Goal: Task Accomplishment & Management: Manage account settings

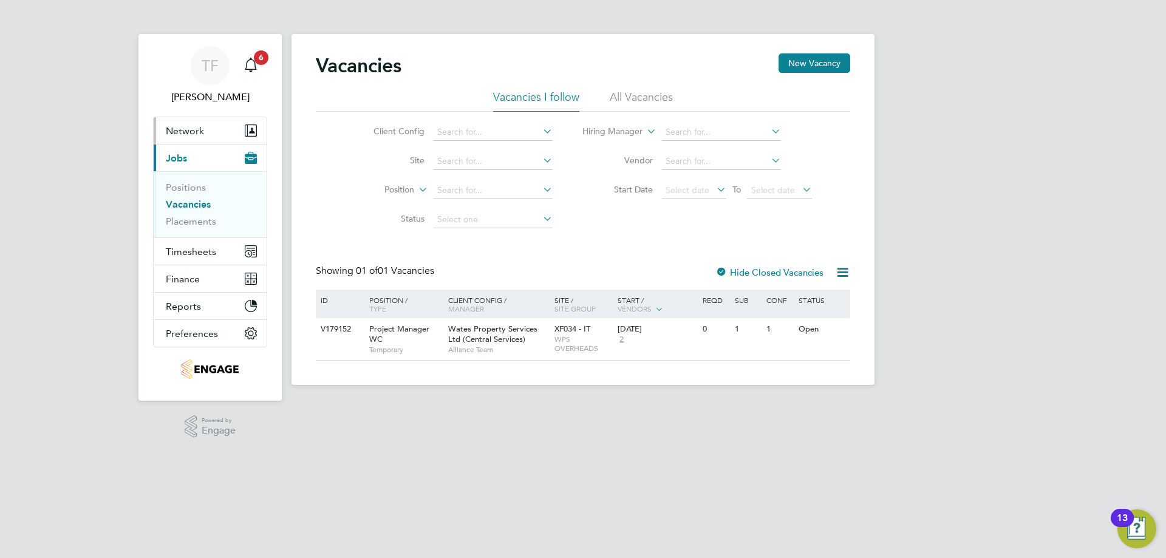
click at [196, 134] on span "Network" at bounding box center [185, 131] width 38 height 12
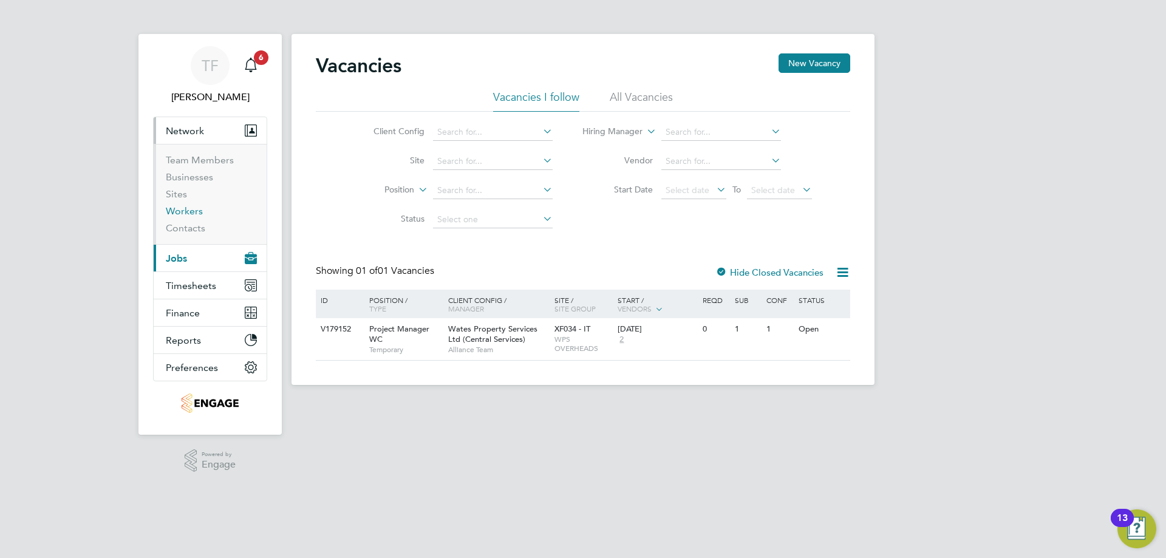
click at [194, 208] on link "Workers" at bounding box center [184, 211] width 37 height 12
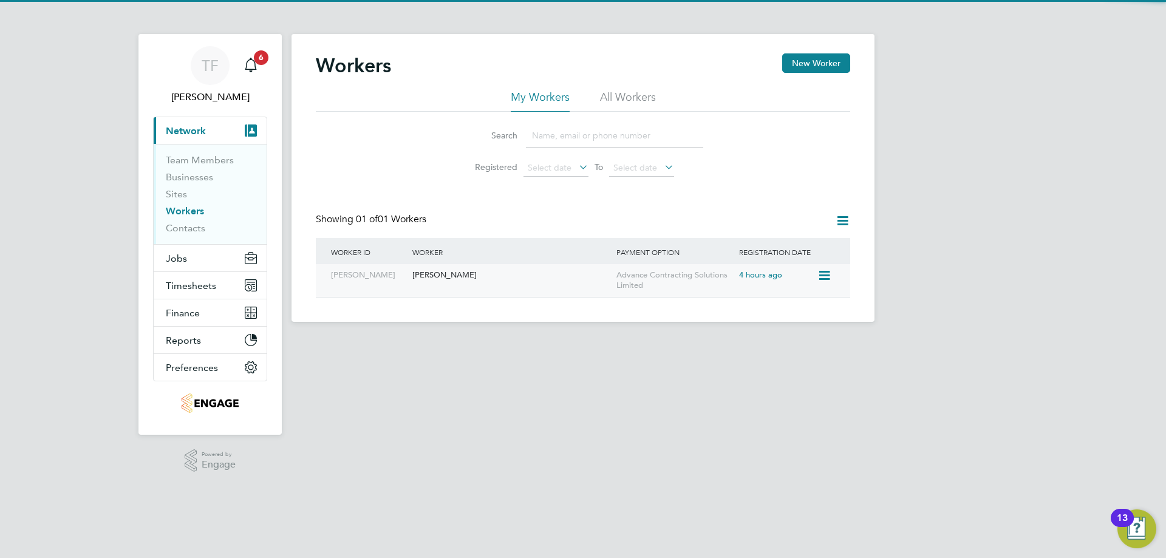
click at [430, 279] on div "[PERSON_NAME]" at bounding box center [511, 275] width 204 height 22
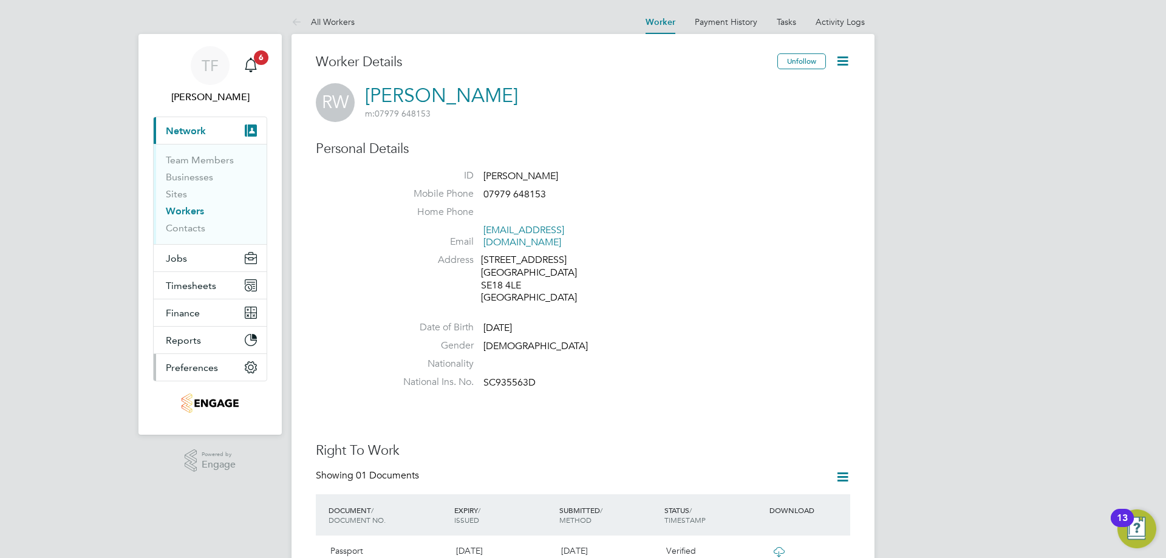
click at [192, 373] on span "Preferences" at bounding box center [192, 368] width 52 height 12
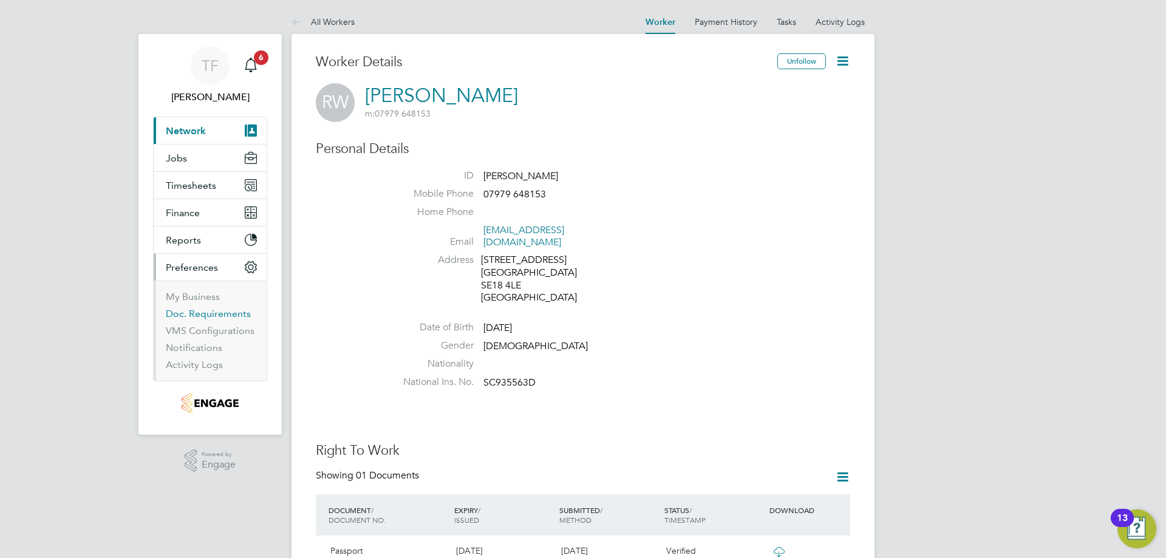
click at [214, 315] on link "Doc. Requirements" at bounding box center [208, 314] width 85 height 12
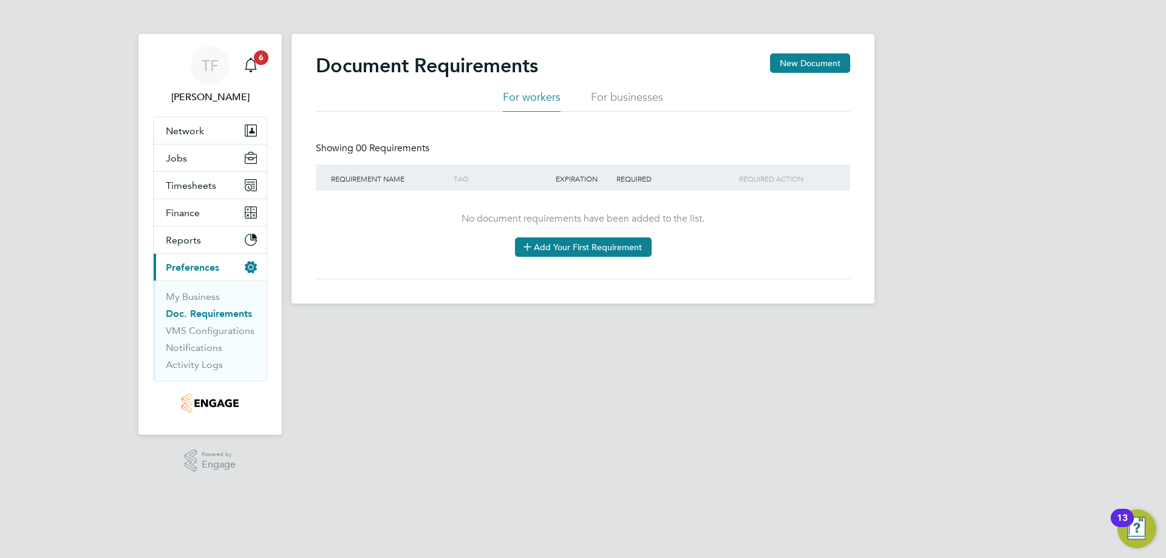
click at [562, 252] on button "Add Your First Requirement" at bounding box center [583, 246] width 137 height 19
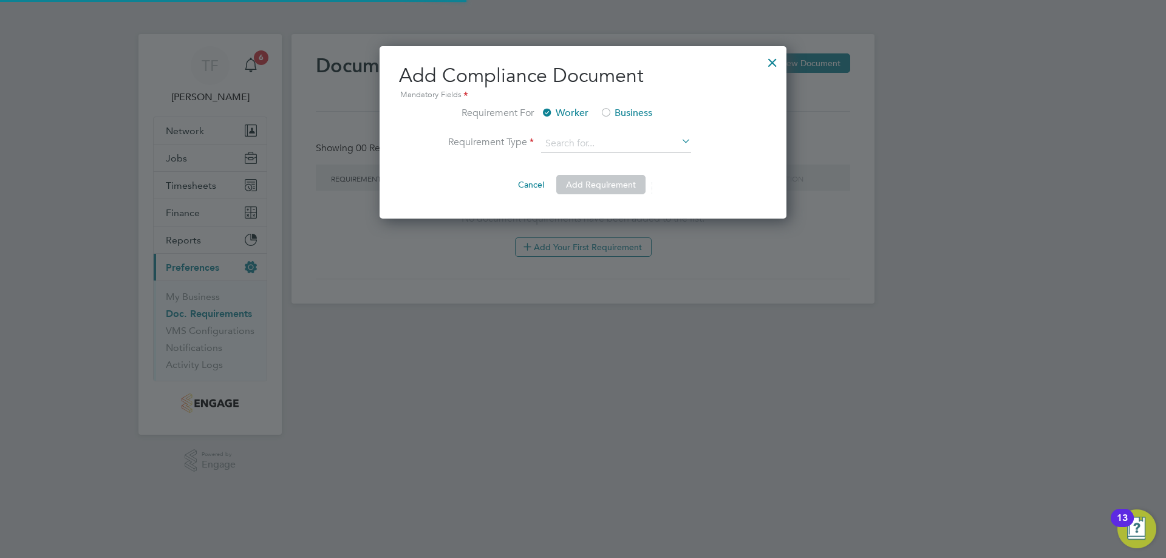
scroll to position [173, 407]
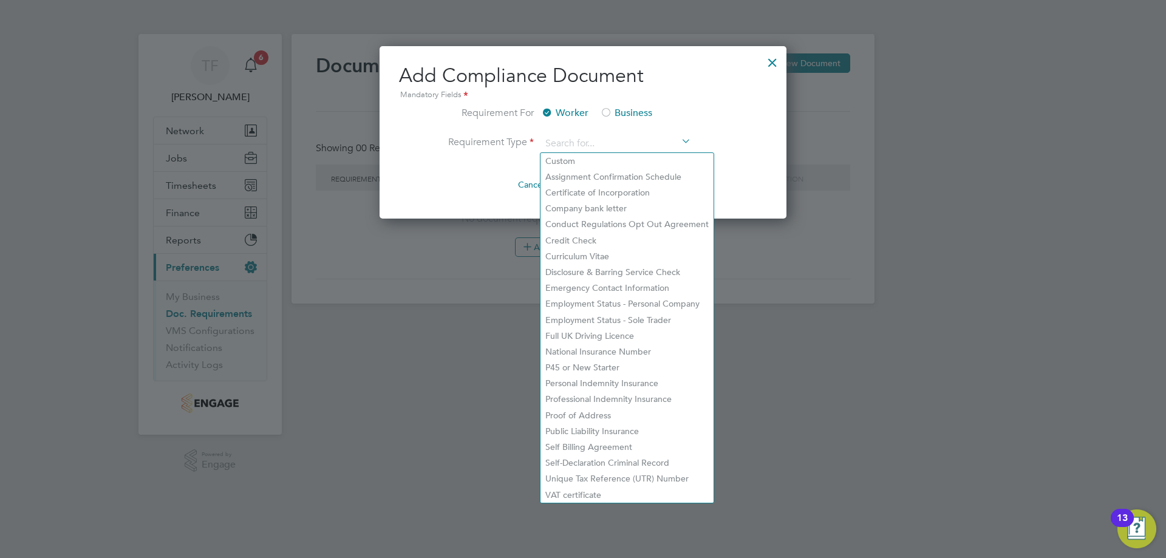
click at [769, 61] on div at bounding box center [772, 60] width 22 height 22
